Goal: Information Seeking & Learning: Learn about a topic

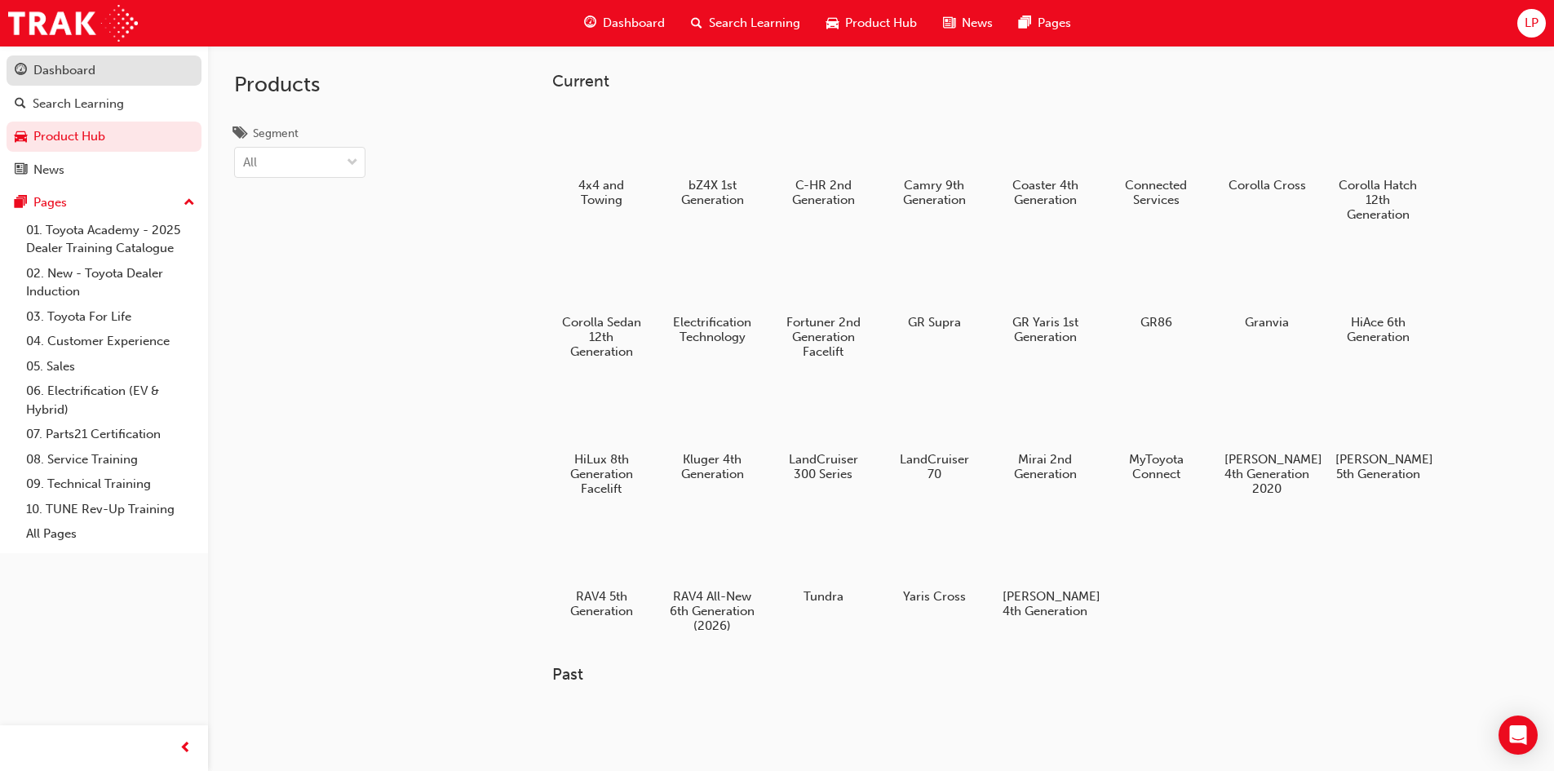
click at [86, 69] on div "Dashboard" at bounding box center [64, 70] width 62 height 19
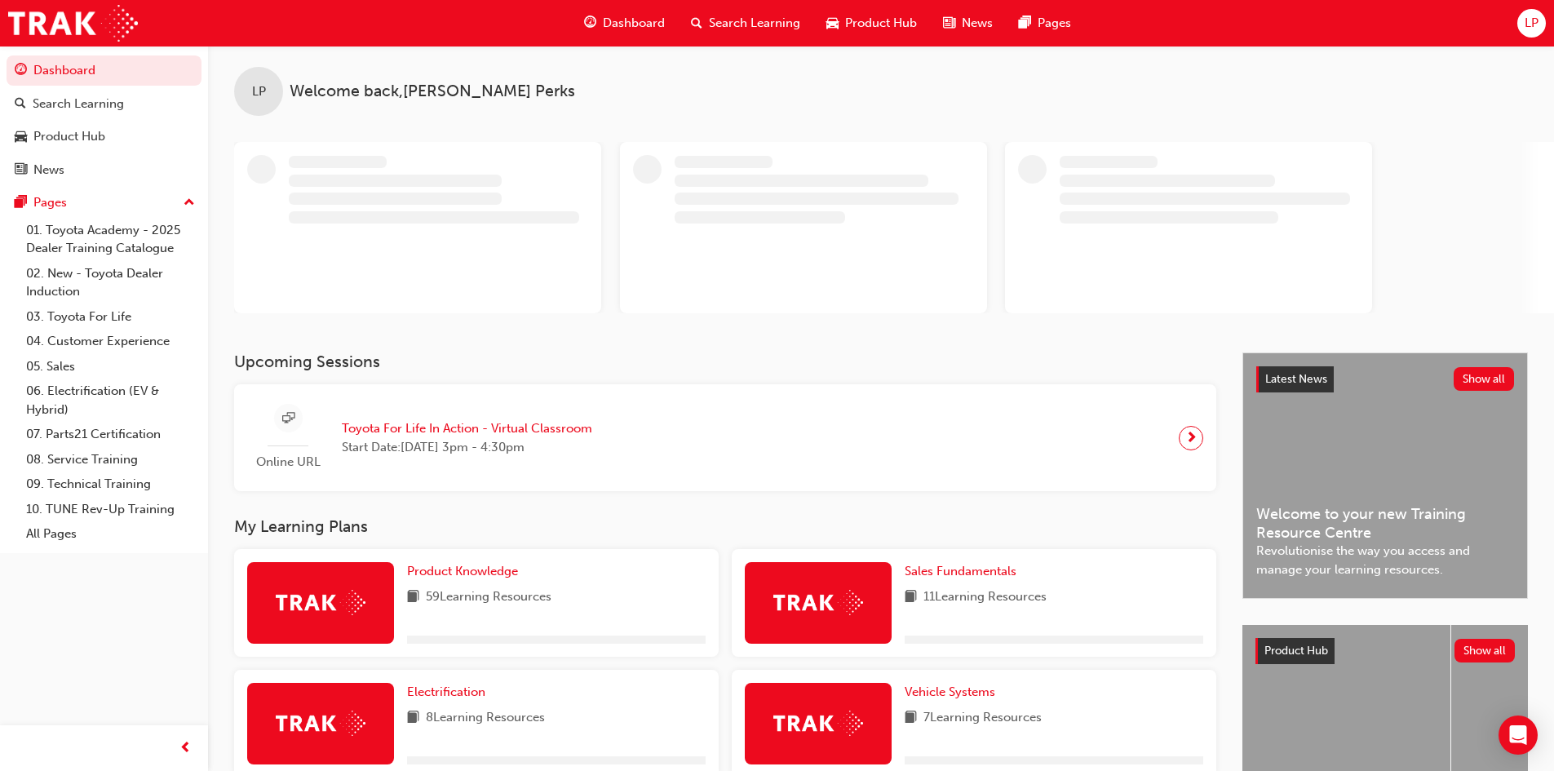
scroll to position [326, 0]
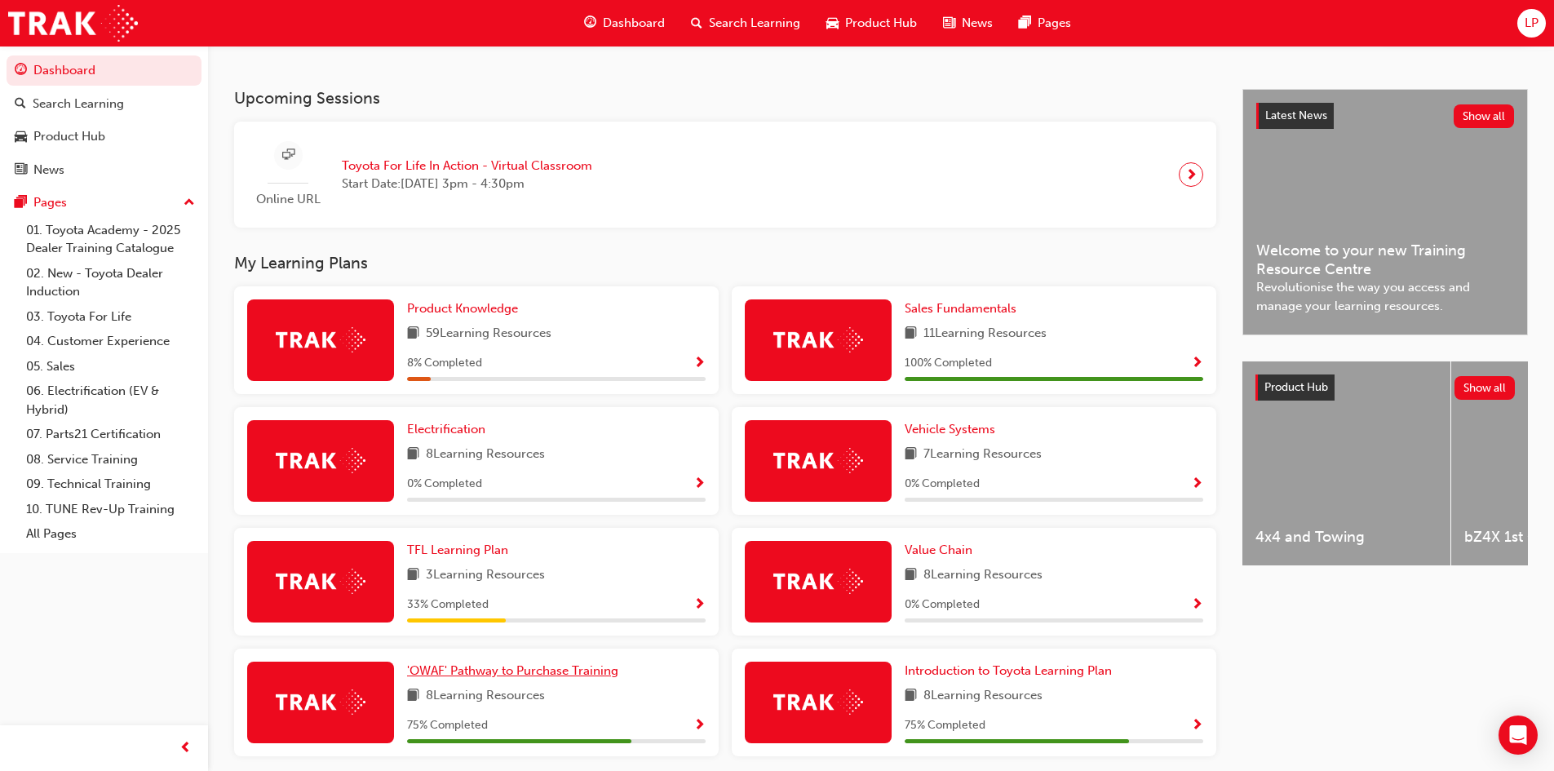
click at [520, 678] on span "'OWAF' Pathway to Purchase Training" at bounding box center [512, 670] width 211 height 15
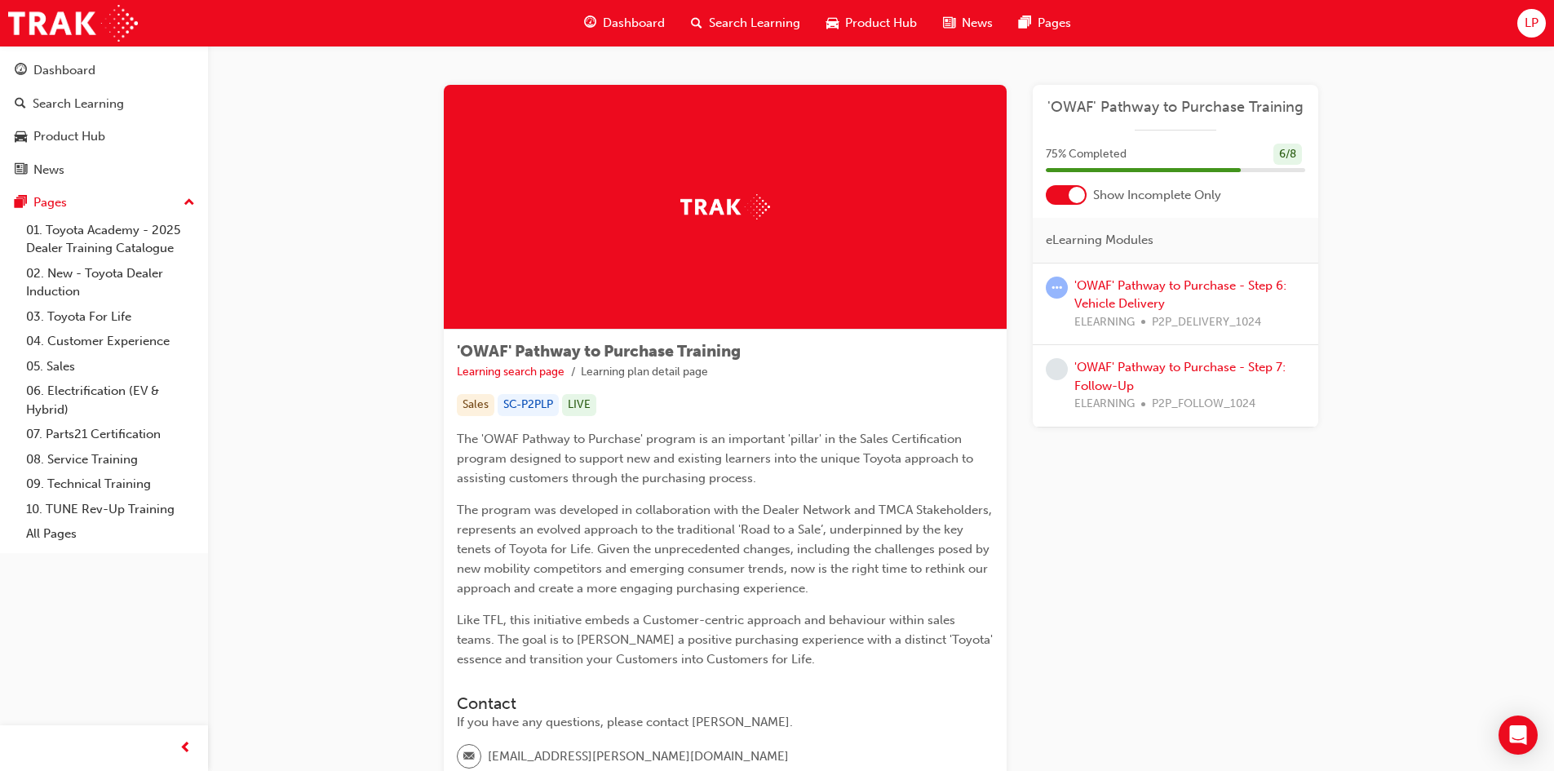
click at [1132, 294] on div "'OWAF' Pathway to Purchase - Step 6: Vehicle Delivery ELEARNING P2P_DELIVERY_10…" at bounding box center [1190, 304] width 231 height 55
click at [1140, 286] on link "'OWAF' Pathway to Purchase - Step 6: Vehicle Delivery" at bounding box center [1181, 294] width 212 height 33
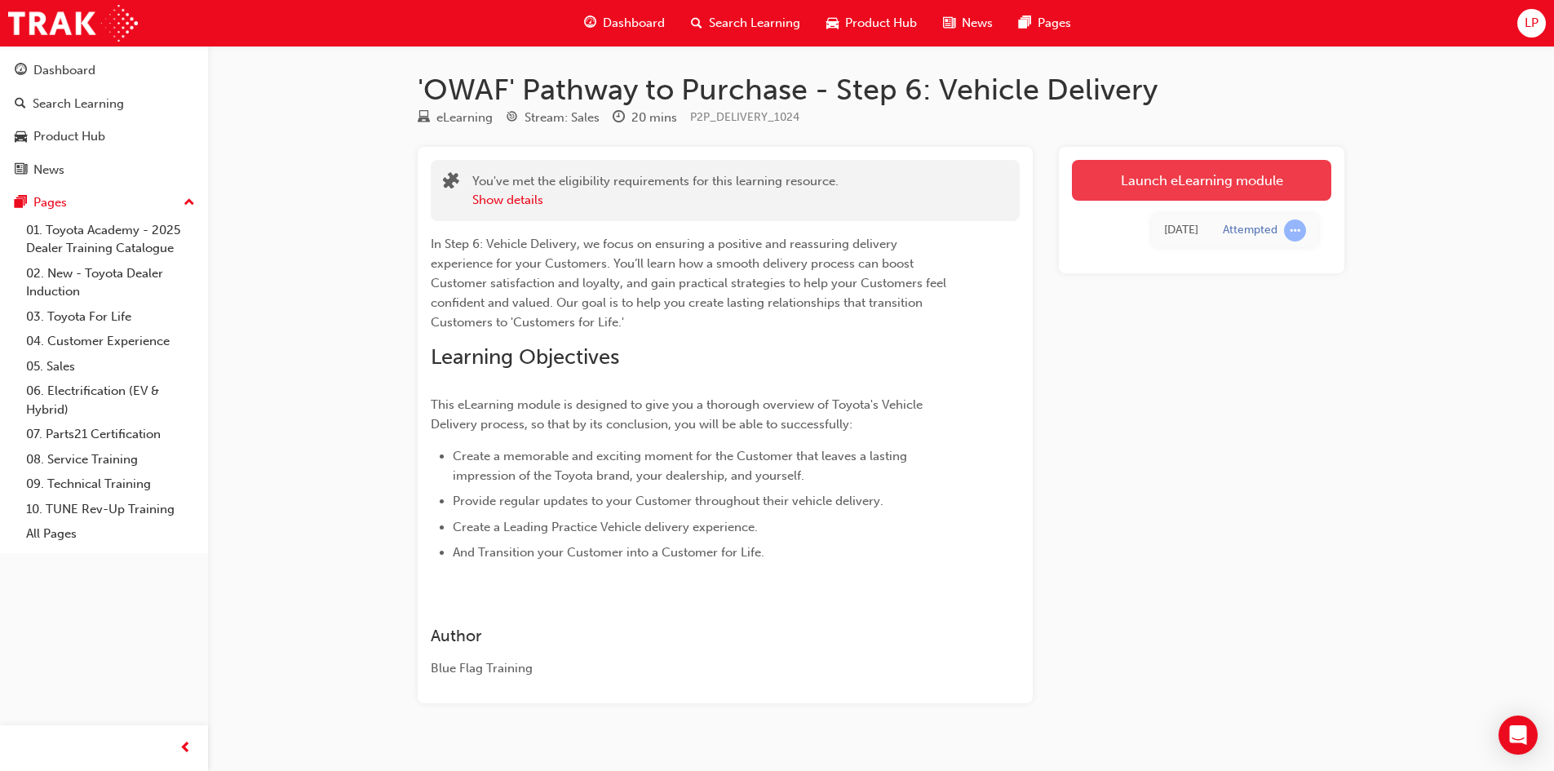
click at [1209, 168] on link "Launch eLearning module" at bounding box center [1201, 180] width 259 height 41
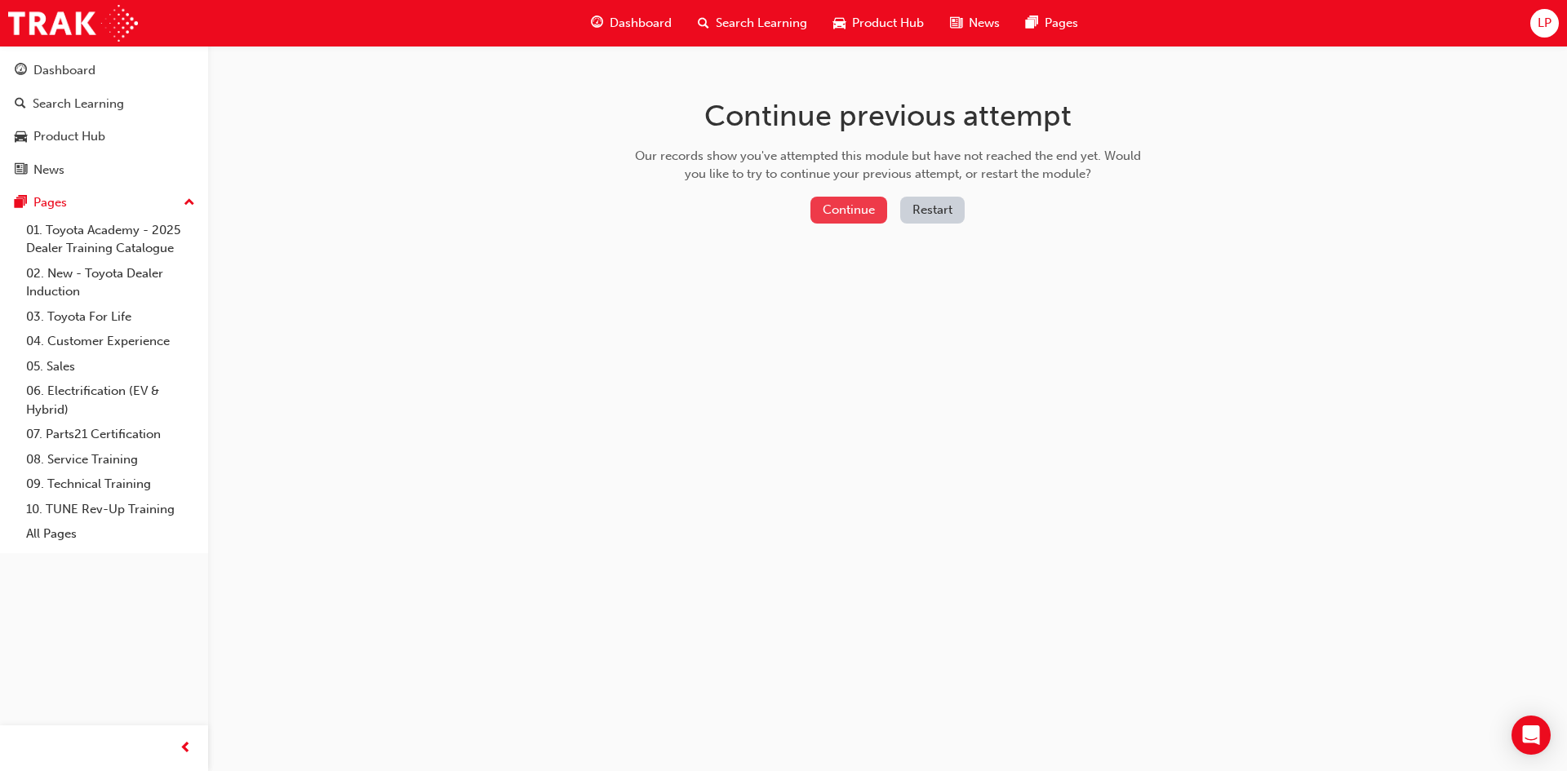
click at [852, 222] on button "Continue" at bounding box center [848, 210] width 77 height 27
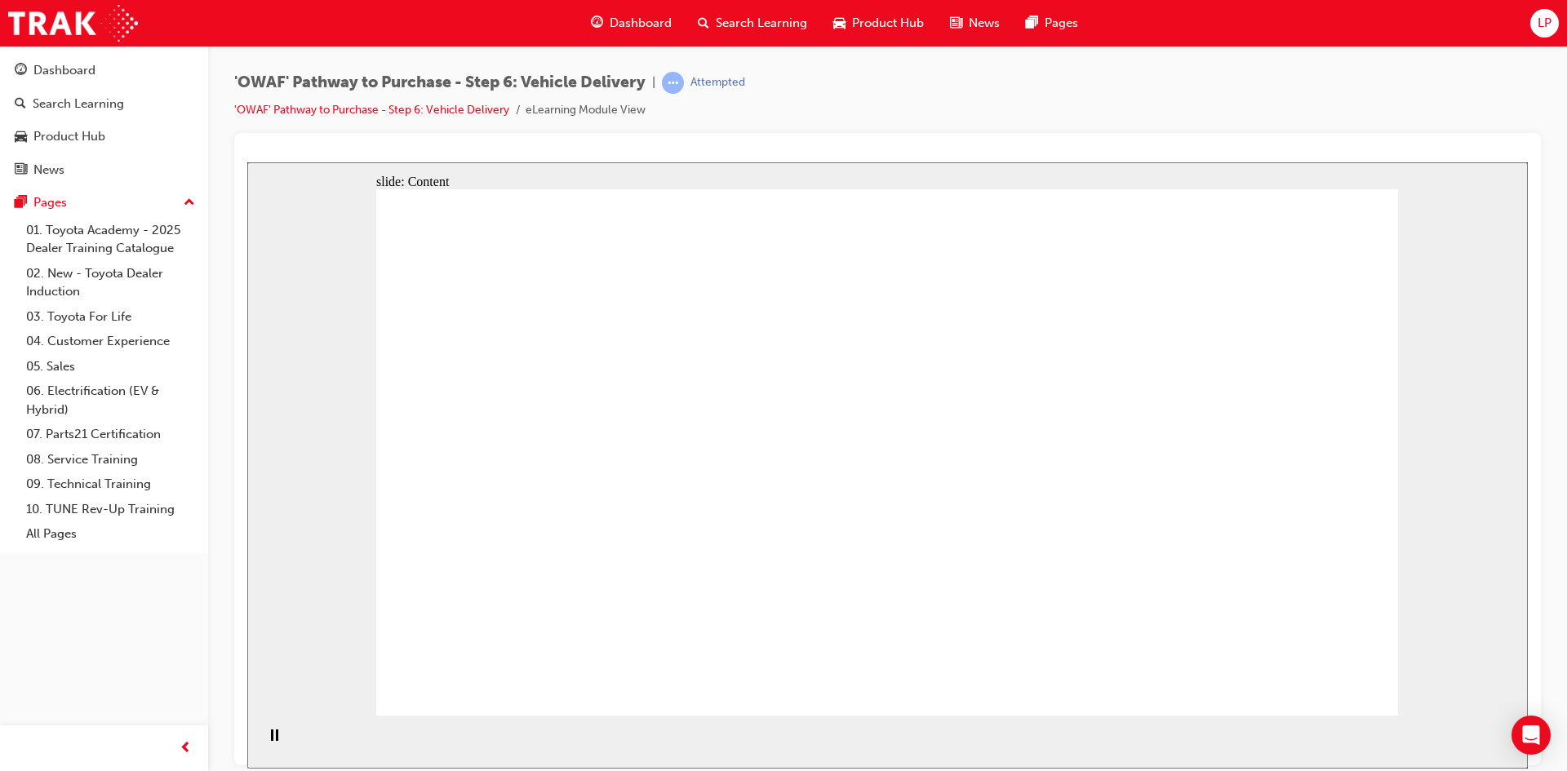
drag, startPoint x: 1221, startPoint y: 424, endPoint x: 1223, endPoint y: 436, distance: 11.7
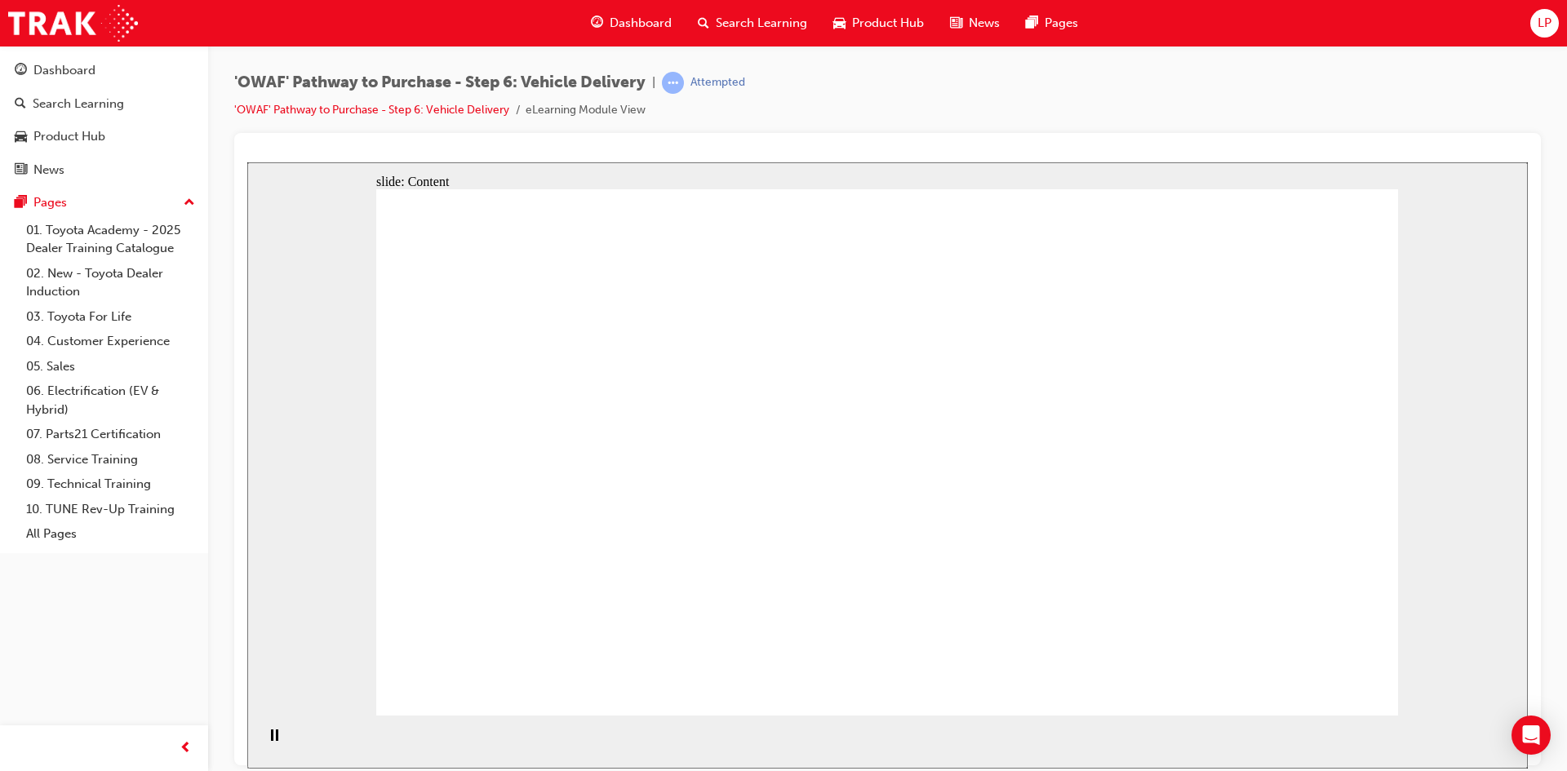
drag, startPoint x: 554, startPoint y: 397, endPoint x: 1110, endPoint y: 544, distance: 574.7
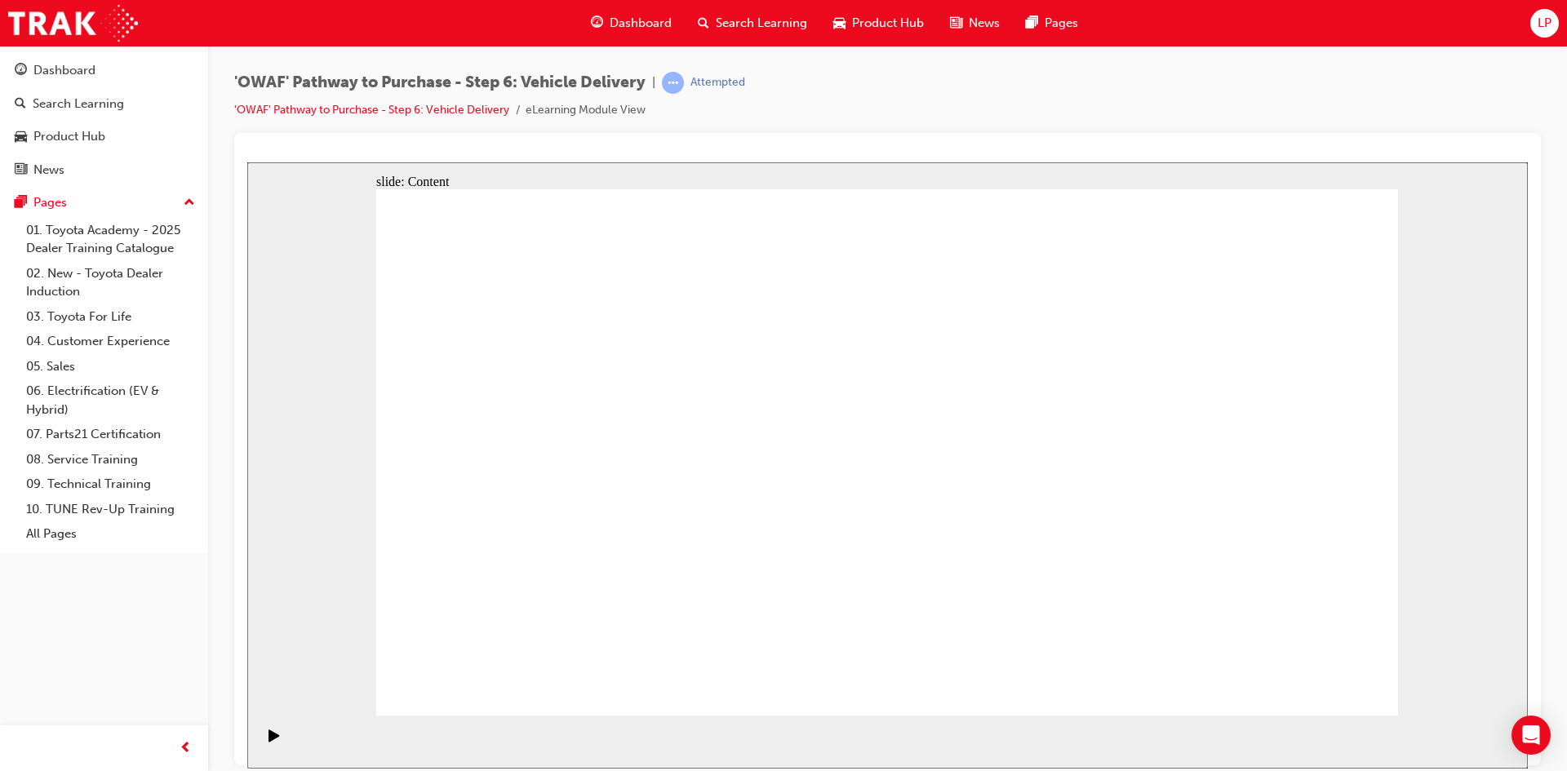
click at [275, 738] on div "Pause (Ctrl+Alt+P)" at bounding box center [274, 743] width 28 height 28
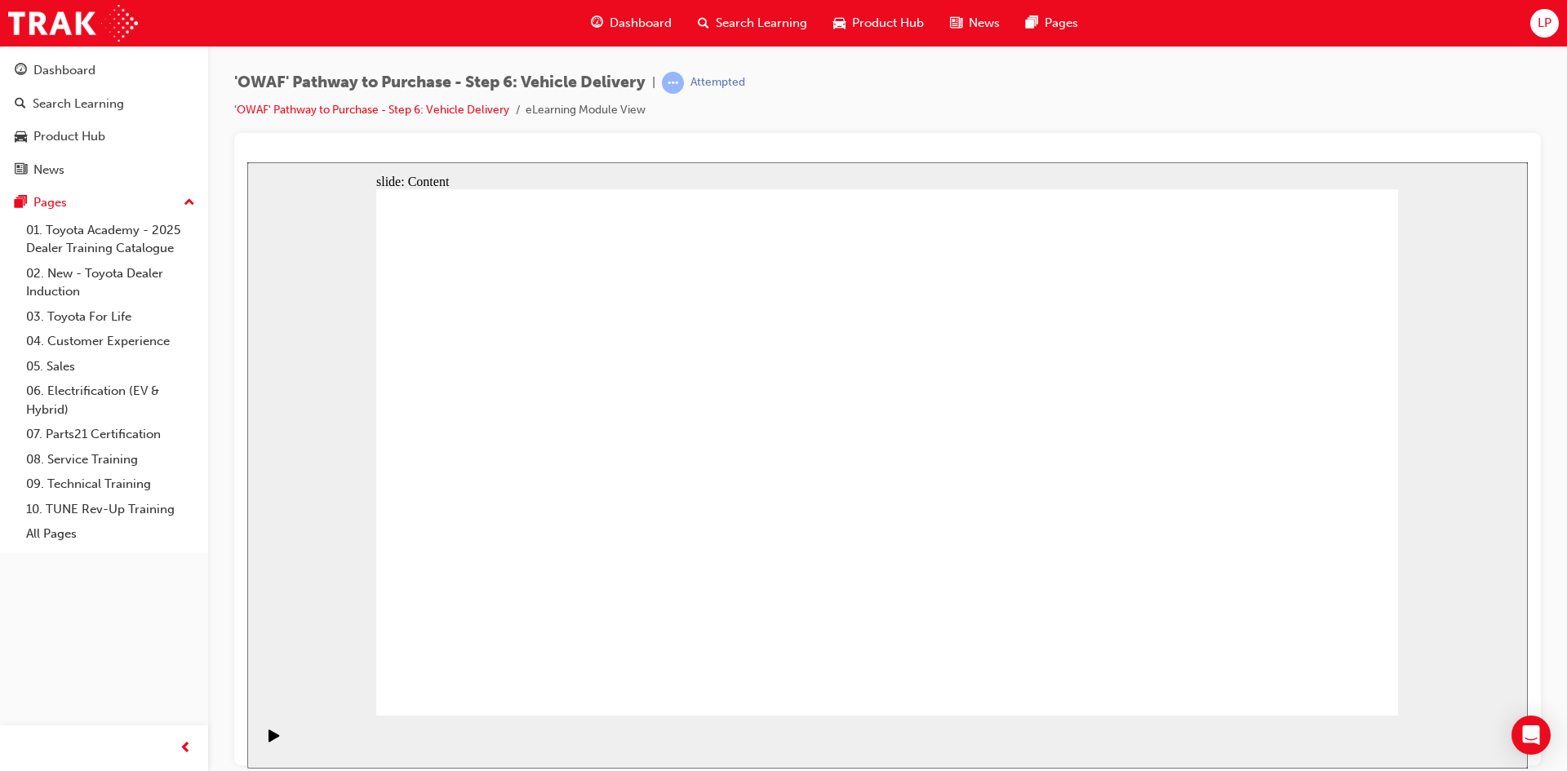
drag, startPoint x: 516, startPoint y: 357, endPoint x: 565, endPoint y: 370, distance: 50.7
drag, startPoint x: 1358, startPoint y: 561, endPoint x: 1321, endPoint y: 556, distance: 37.8
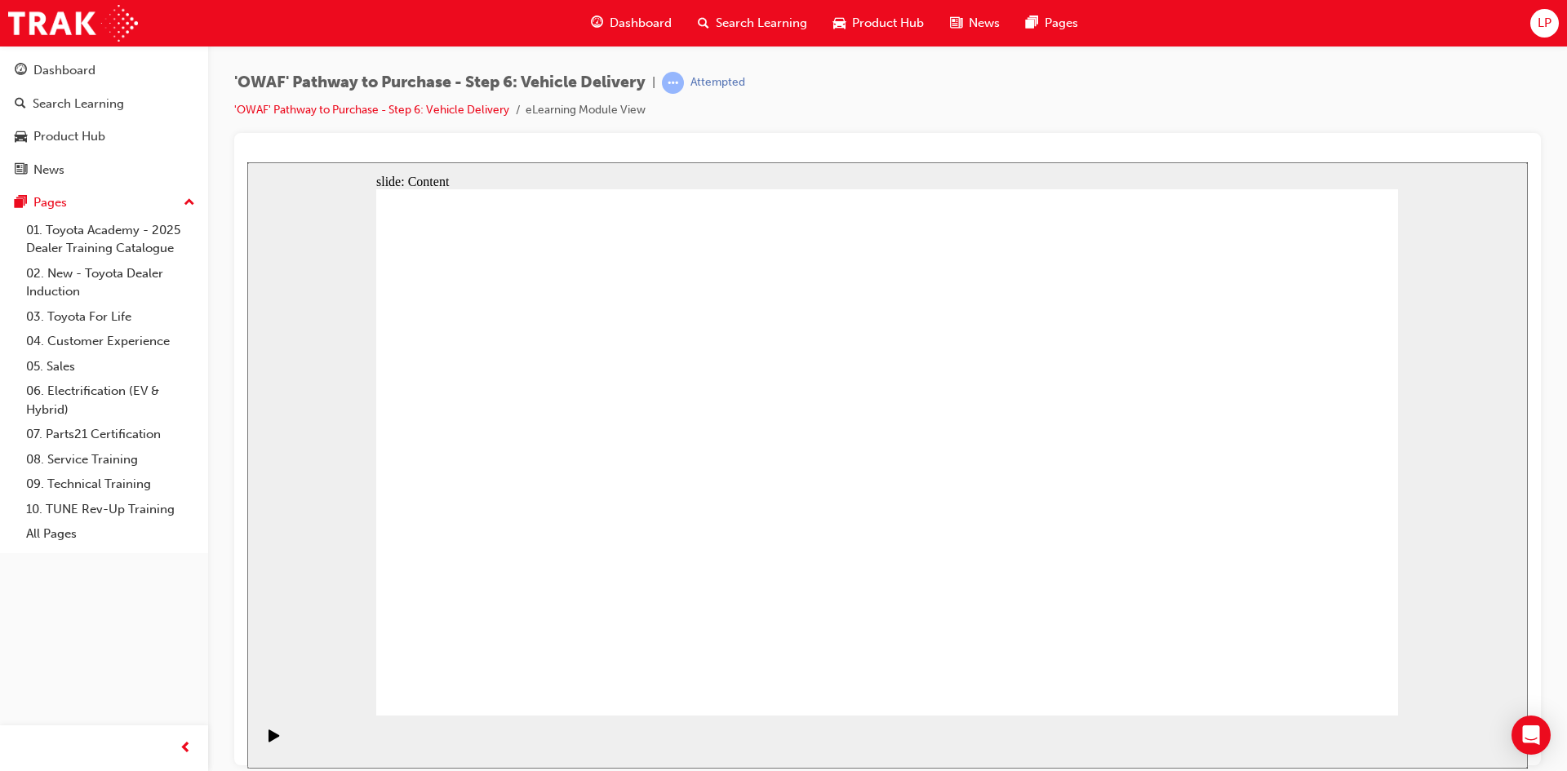
click at [283, 744] on section "Playback Speed 2 1.75 1.5 1.25" at bounding box center [887, 741] width 1280 height 53
click at [279, 742] on div "Play (Ctrl+Alt+P)" at bounding box center [274, 743] width 28 height 28
click at [260, 749] on div "Pause (Ctrl+Alt+P)" at bounding box center [274, 743] width 28 height 28
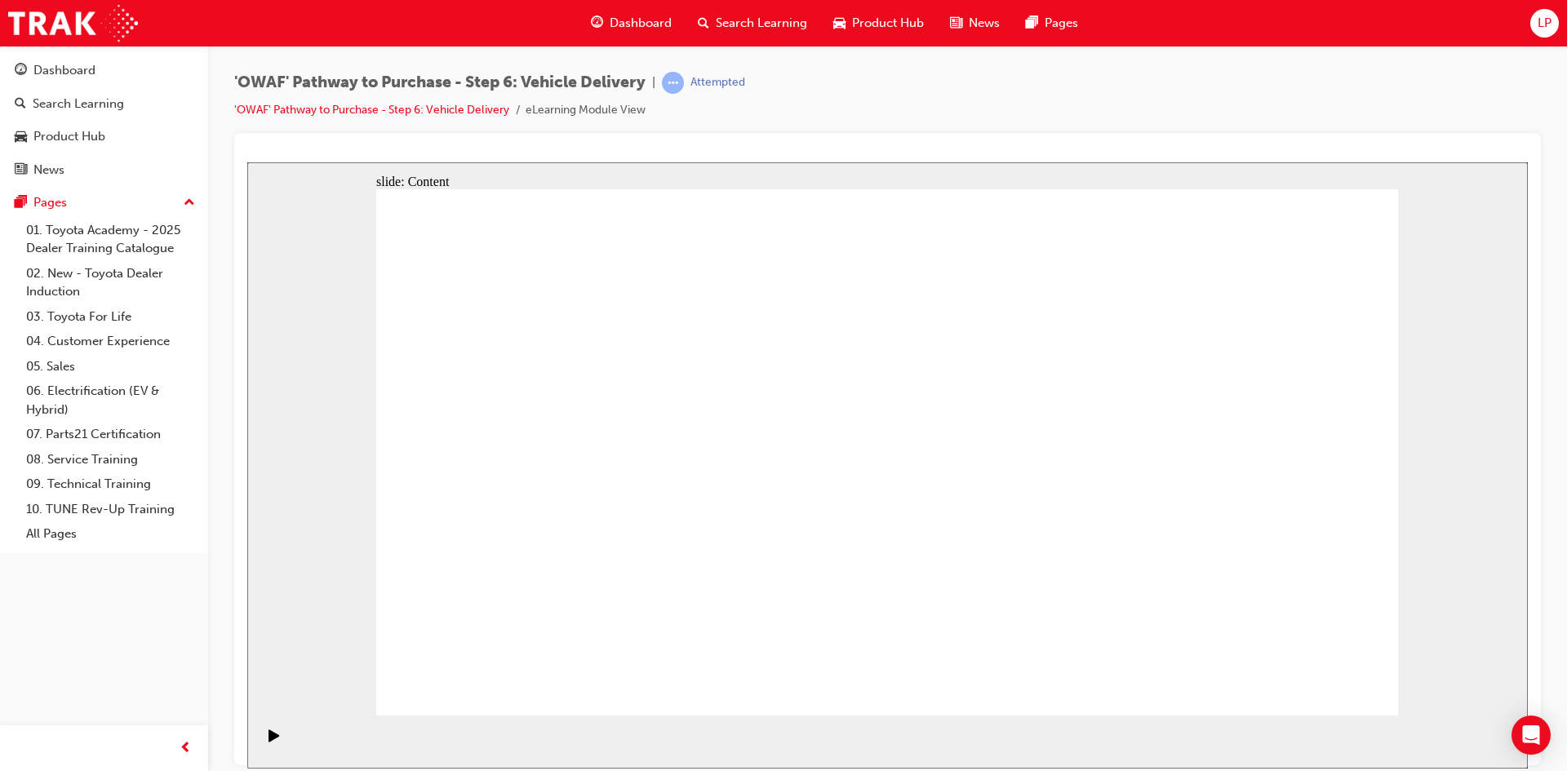
drag, startPoint x: 924, startPoint y: 322, endPoint x: 1169, endPoint y: 331, distance: 245.7
click at [261, 738] on div "Play (Ctrl+Alt+P)" at bounding box center [274, 743] width 28 height 28
click at [255, 728] on button "Pause (Ctrl+Alt+P)" at bounding box center [269, 742] width 28 height 28
click at [277, 755] on div "Play (Ctrl+Alt+P)" at bounding box center [274, 743] width 28 height 28
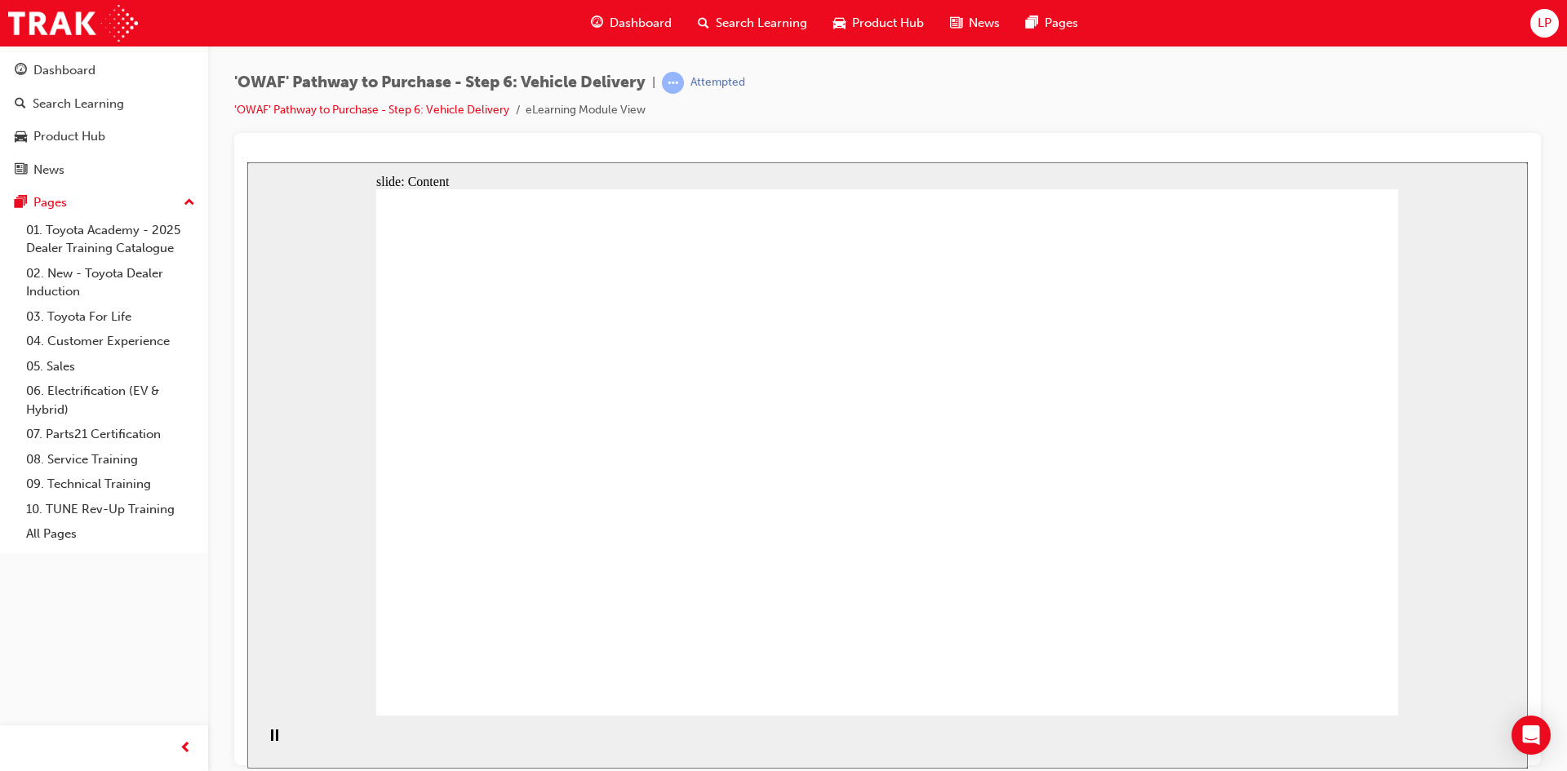
drag, startPoint x: 1015, startPoint y: 426, endPoint x: 1083, endPoint y: 417, distance: 69.1
drag, startPoint x: 1087, startPoint y: 417, endPoint x: 1090, endPoint y: 515, distance: 98.0
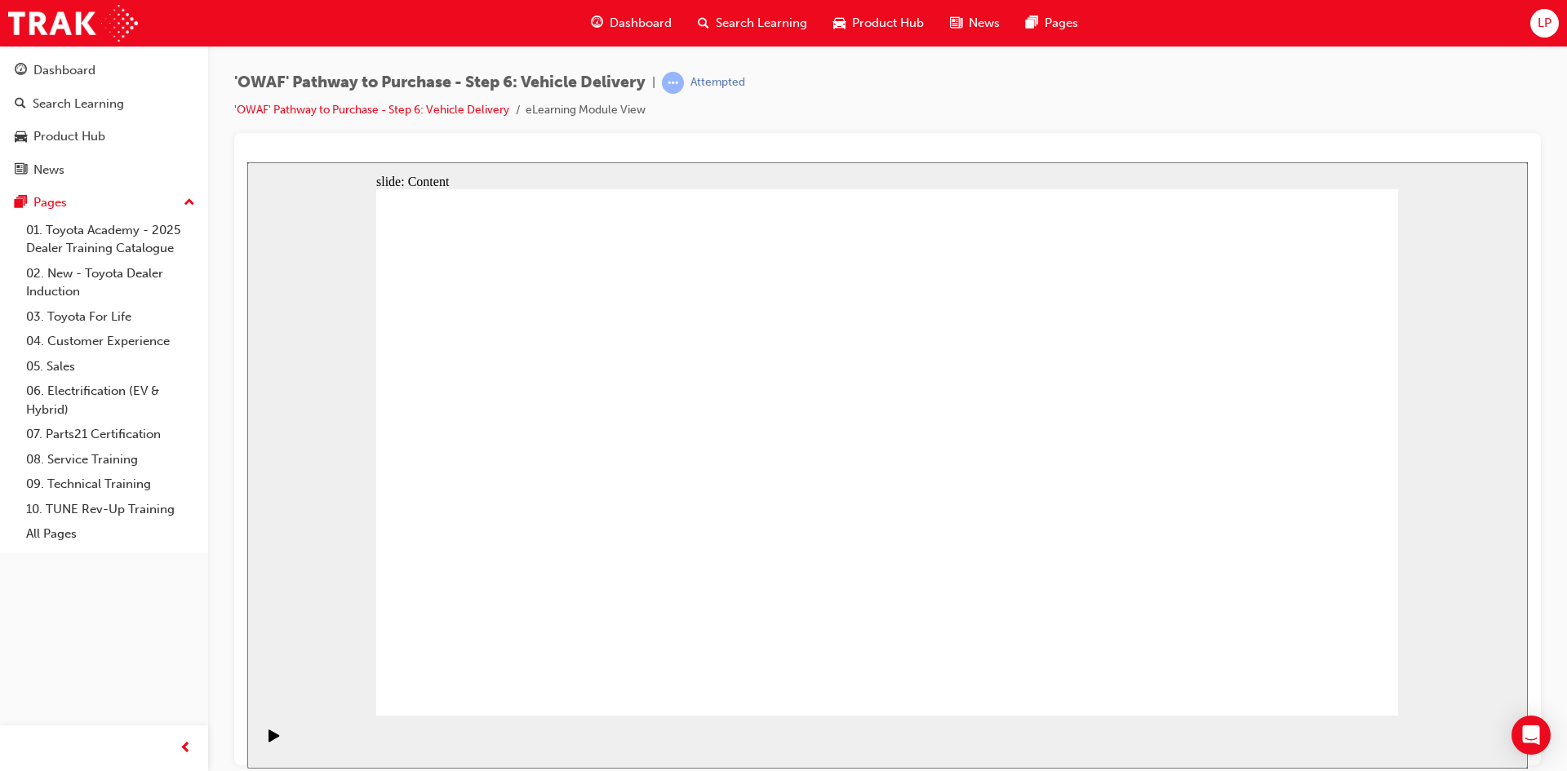
drag, startPoint x: 1118, startPoint y: 577, endPoint x: 1229, endPoint y: 578, distance: 111.0
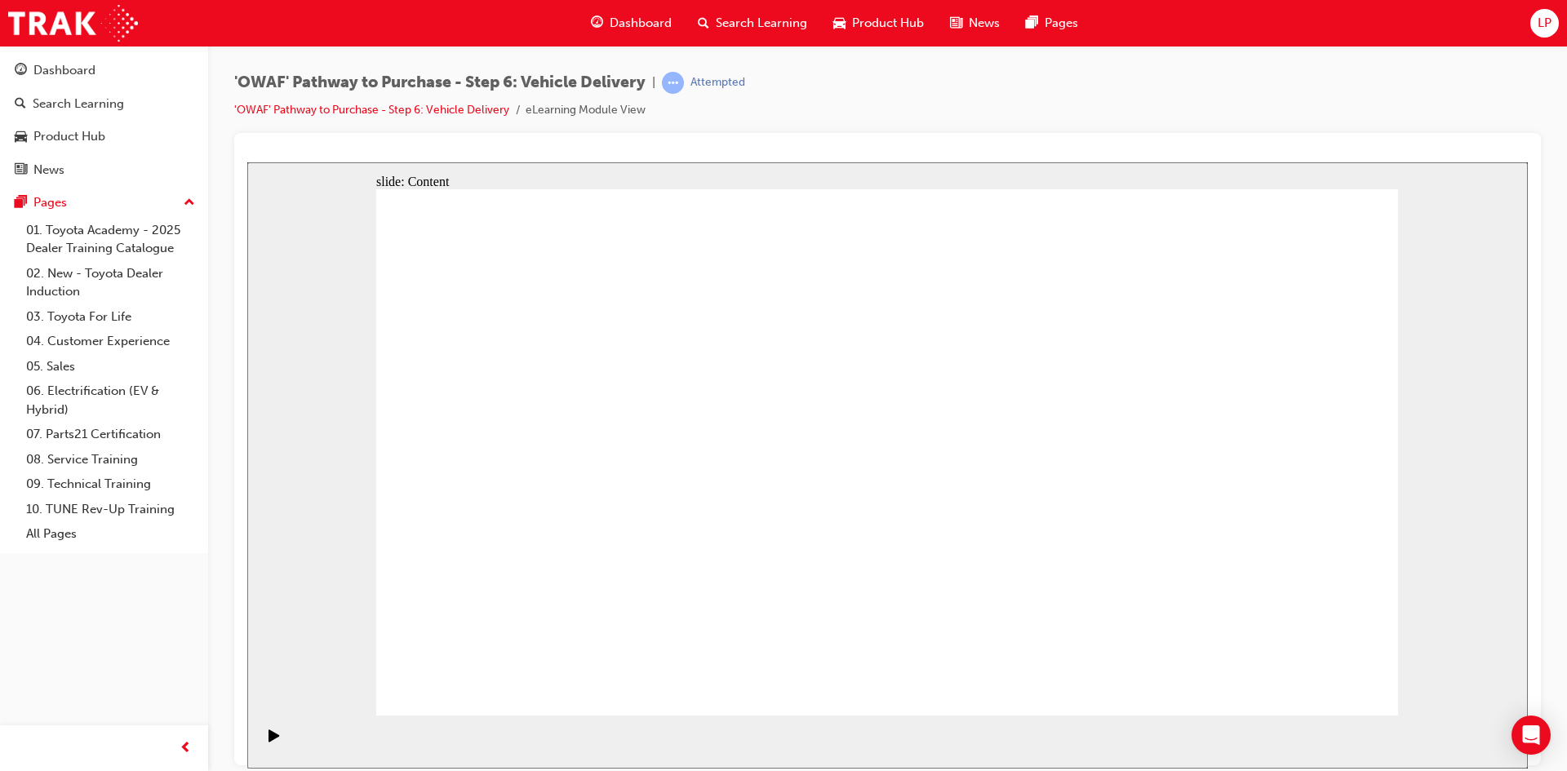
drag, startPoint x: 917, startPoint y: 476, endPoint x: 857, endPoint y: 495, distance: 63.5
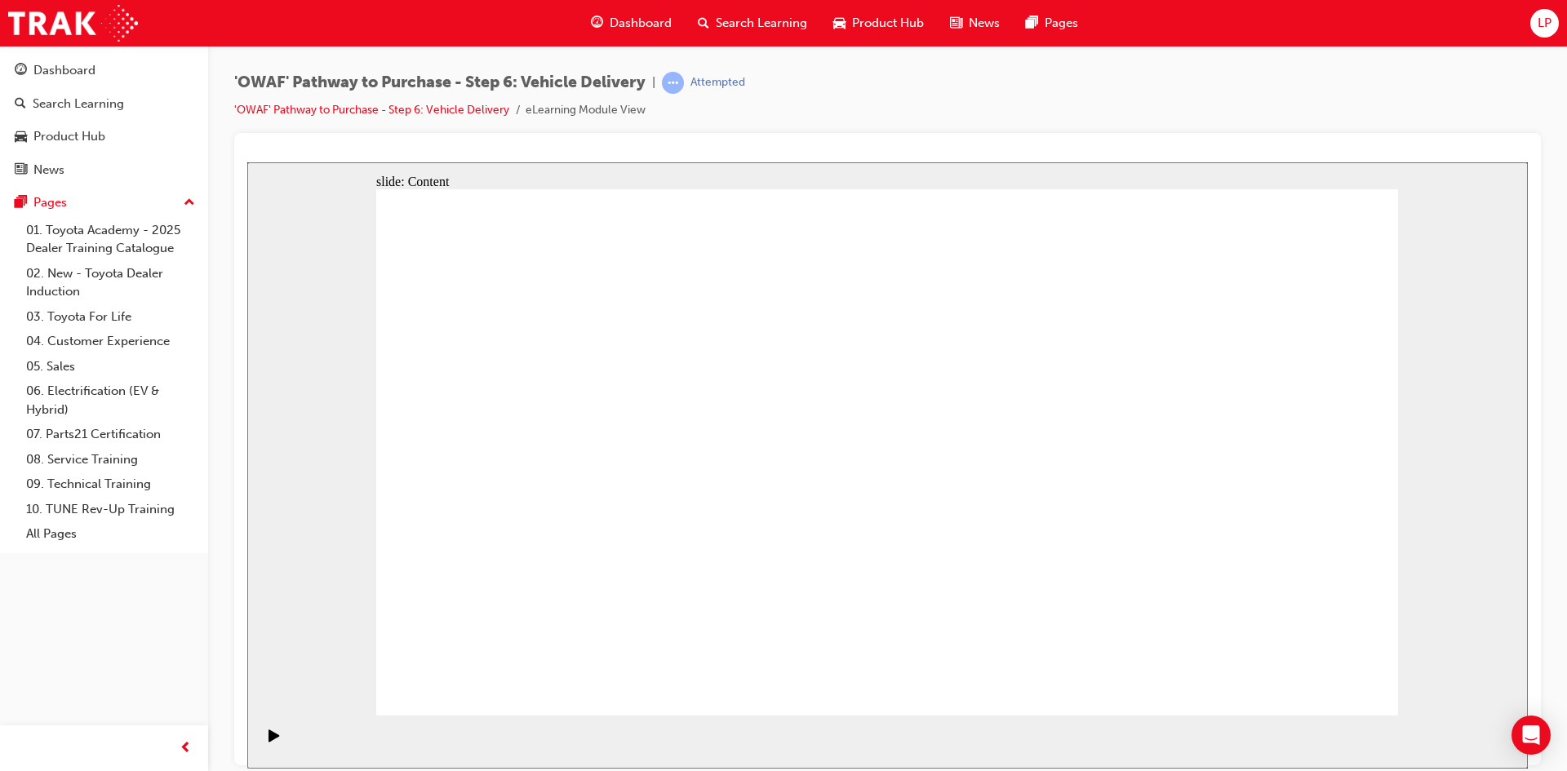
drag, startPoint x: 889, startPoint y: 354, endPoint x: 912, endPoint y: 354, distance: 22.8
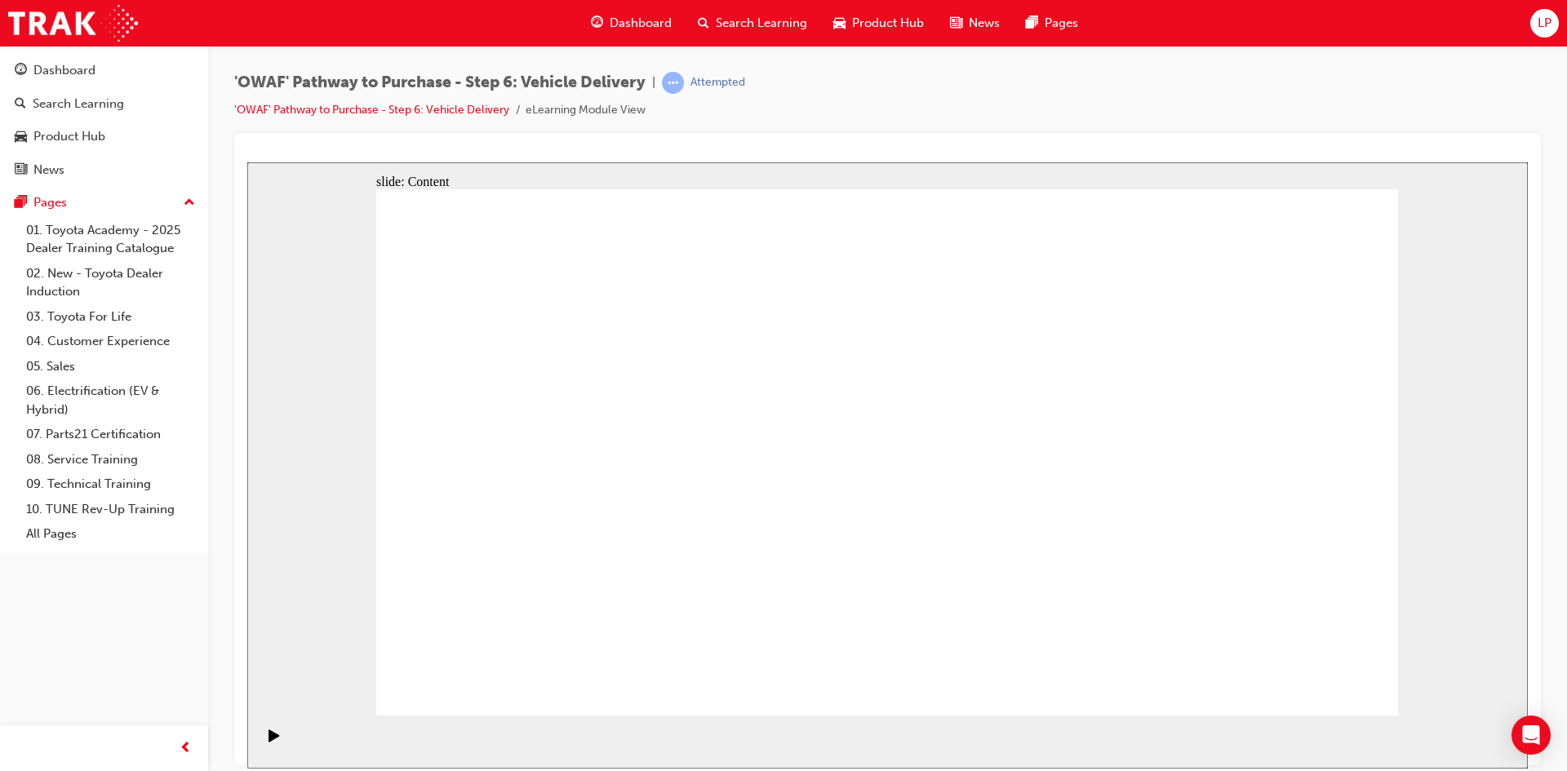
drag, startPoint x: 1059, startPoint y: 353, endPoint x: 1072, endPoint y: 352, distance: 13.1
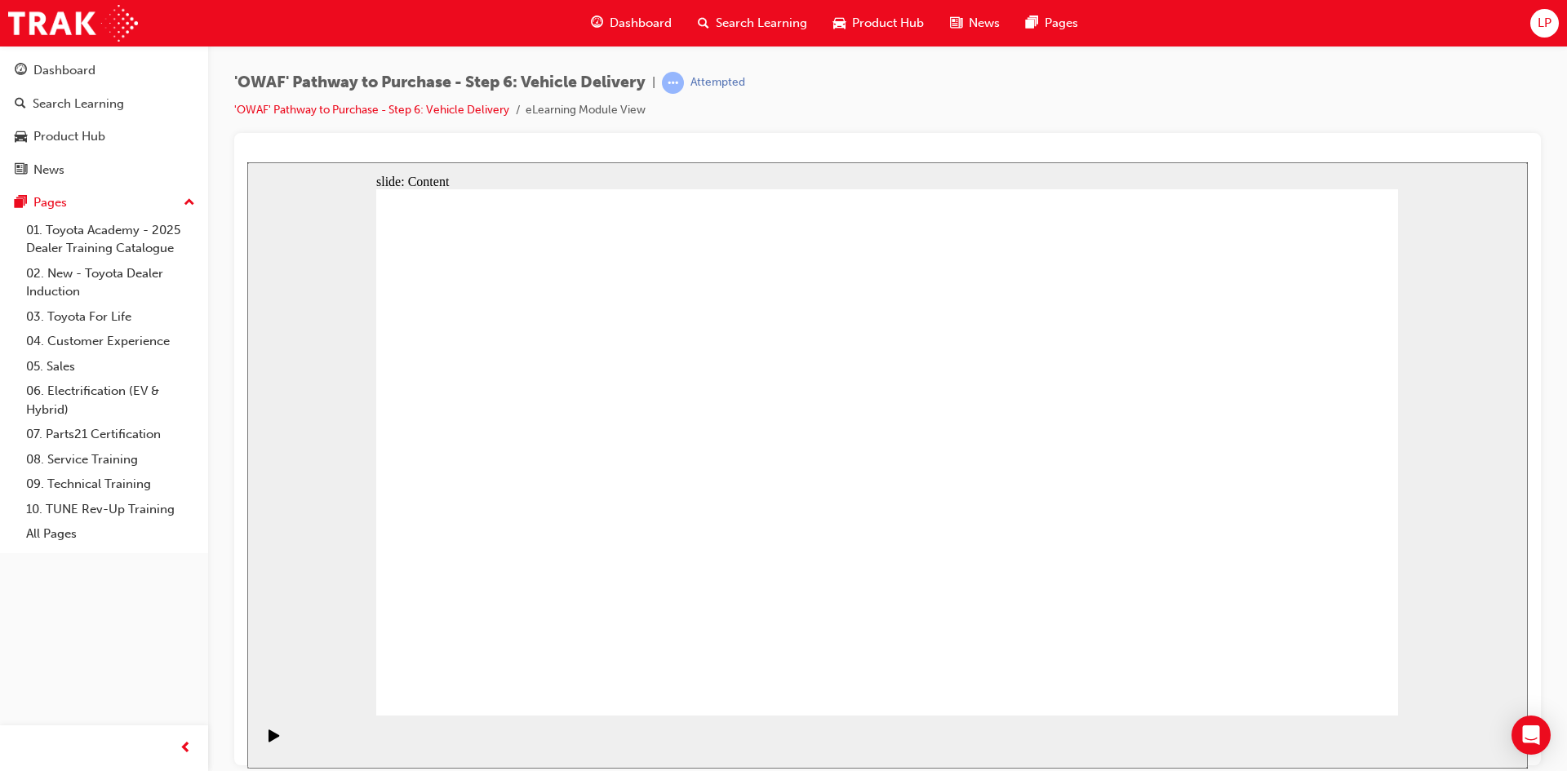
drag, startPoint x: 966, startPoint y: 265, endPoint x: 995, endPoint y: 267, distance: 29.4
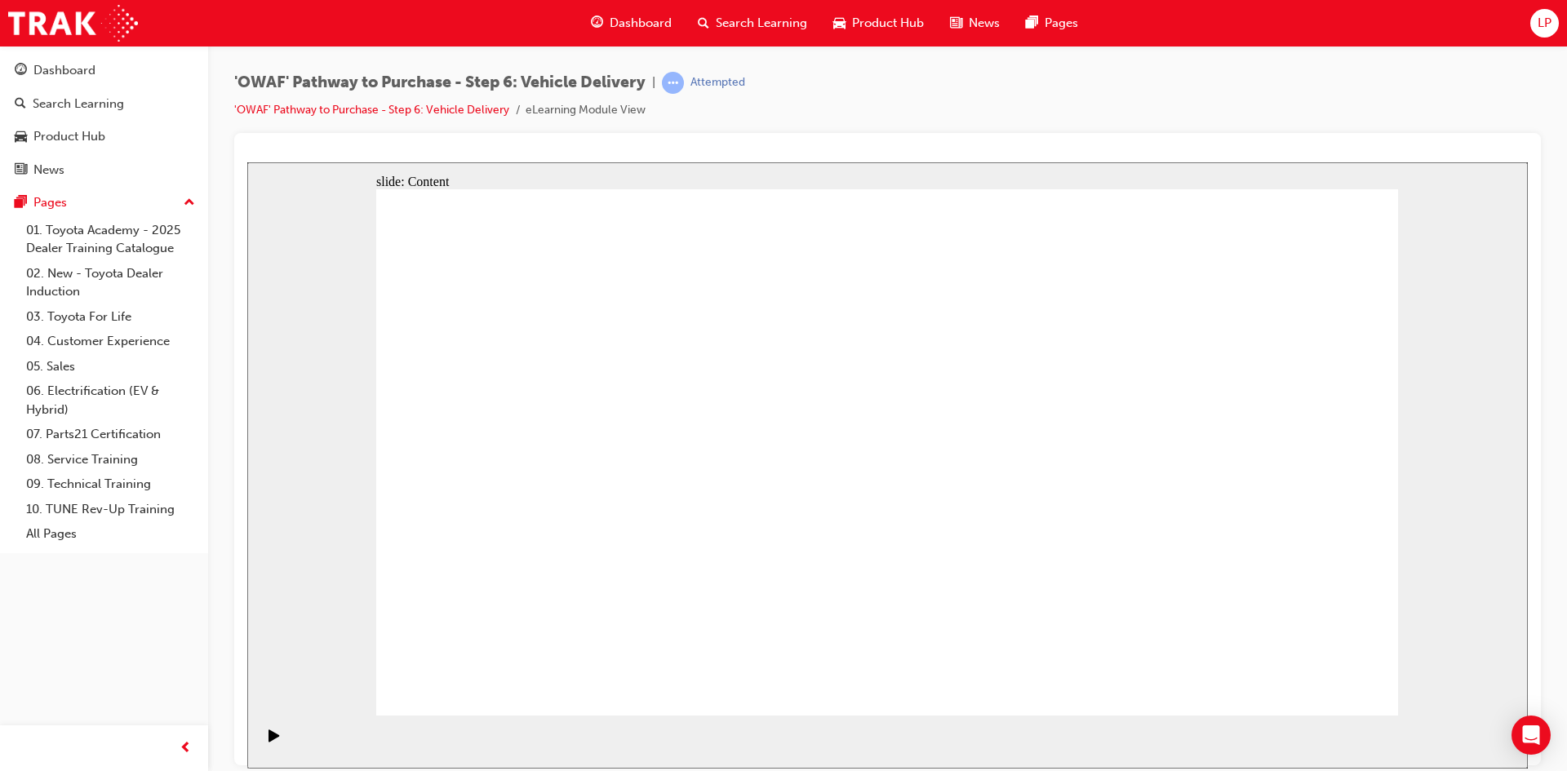
drag, startPoint x: 915, startPoint y: 419, endPoint x: 1327, endPoint y: 485, distance: 417.2
drag, startPoint x: 1113, startPoint y: 451, endPoint x: 1130, endPoint y: 401, distance: 52.6
